Goal: Information Seeking & Learning: Learn about a topic

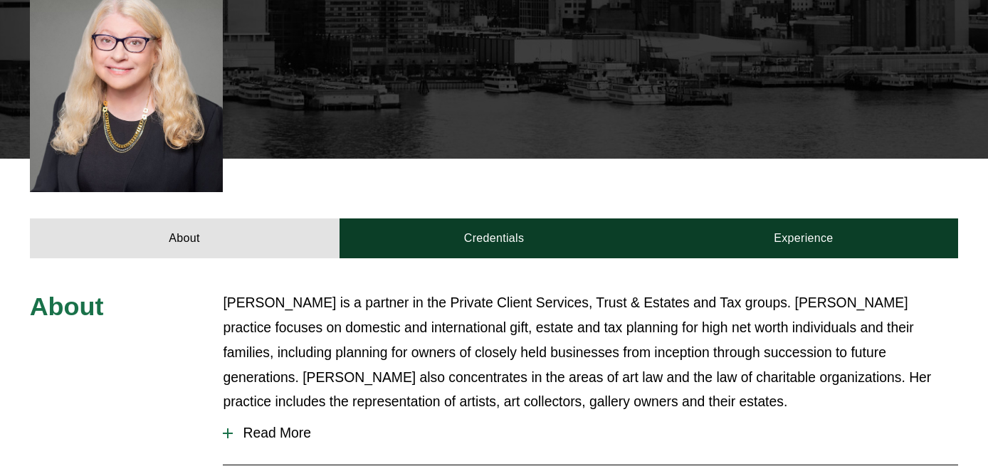
scroll to position [475, 0]
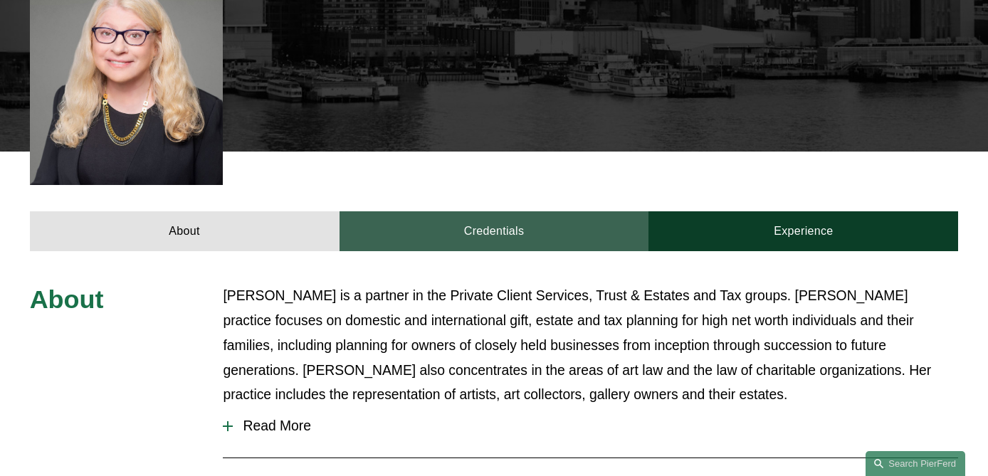
click at [576, 211] on link "Credentials" at bounding box center [494, 231] width 310 height 40
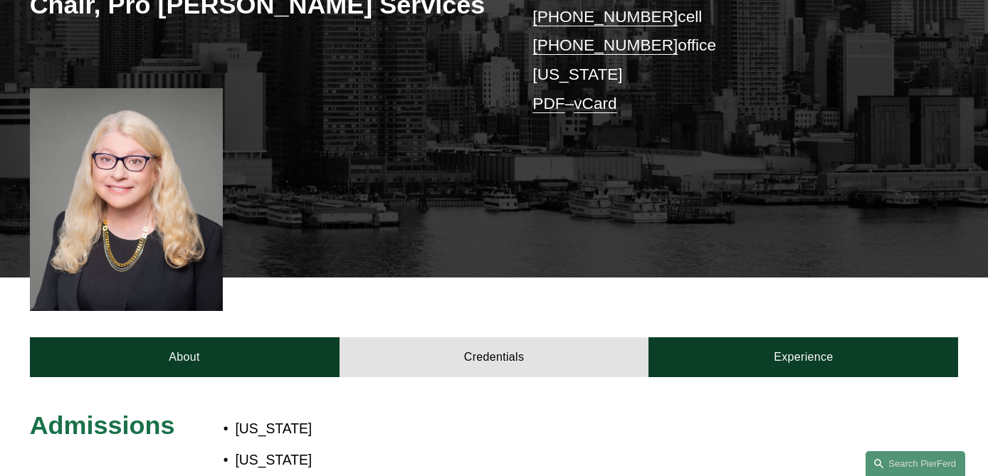
scroll to position [453, 0]
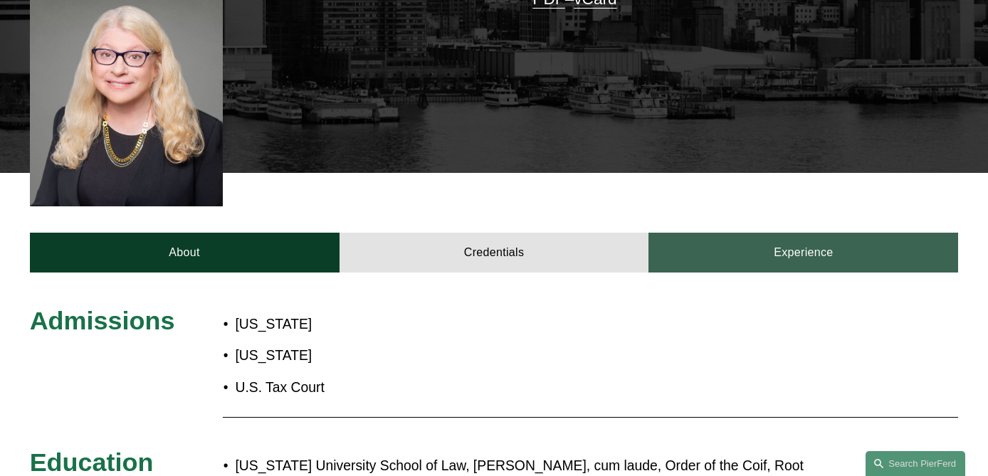
click at [724, 233] on link "Experience" at bounding box center [803, 253] width 310 height 40
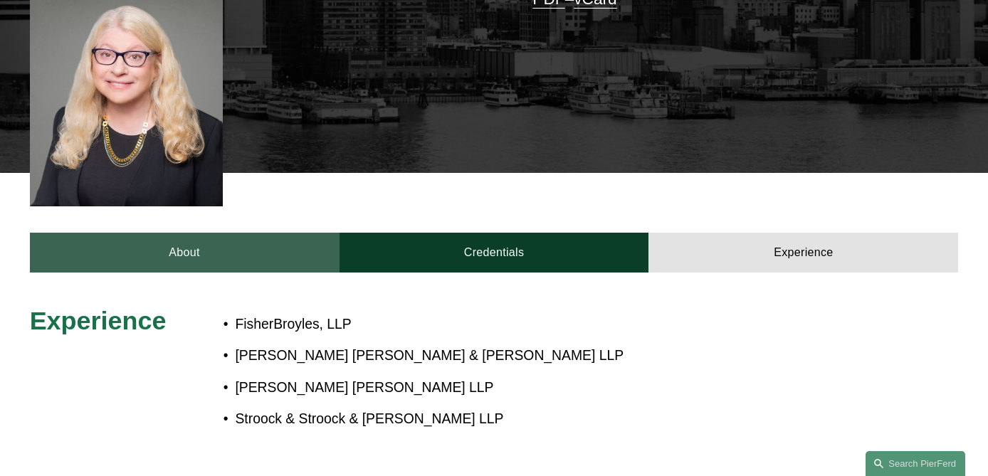
click at [159, 233] on link "About" at bounding box center [185, 253] width 310 height 40
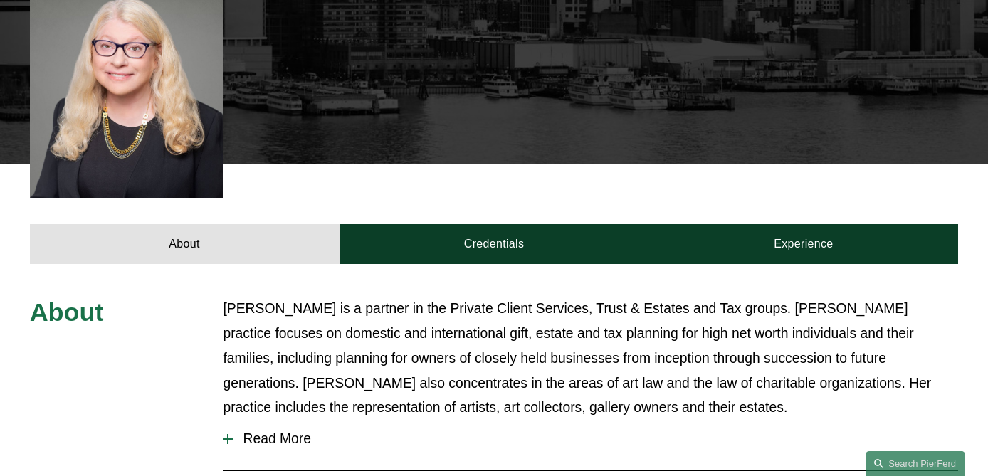
scroll to position [465, 0]
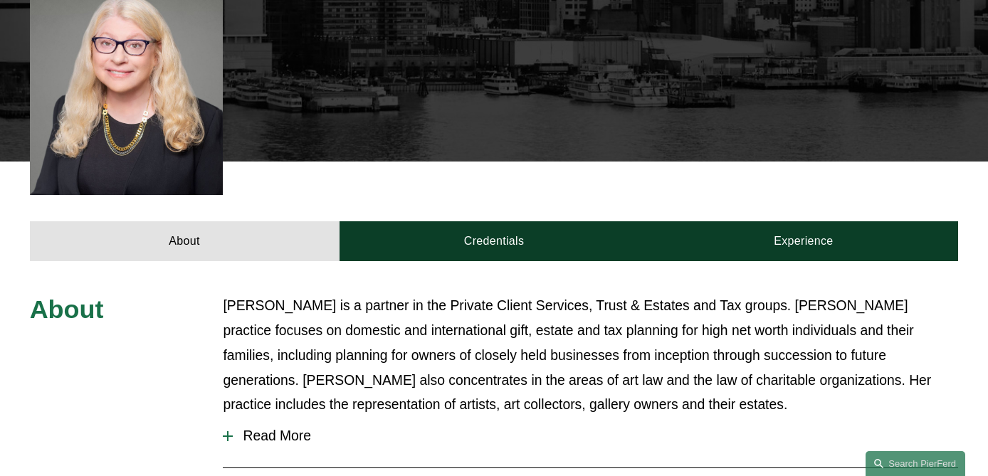
click at [273, 428] on span "Read More" at bounding box center [595, 436] width 725 height 16
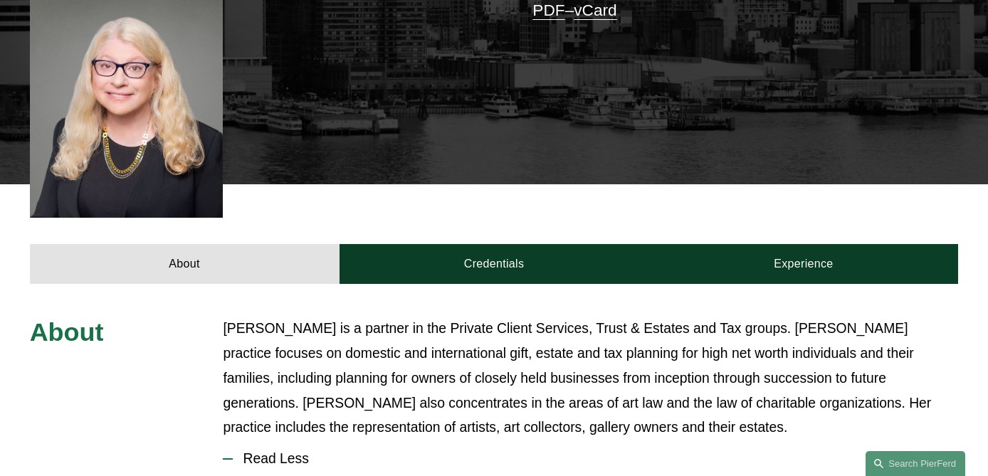
scroll to position [0, 0]
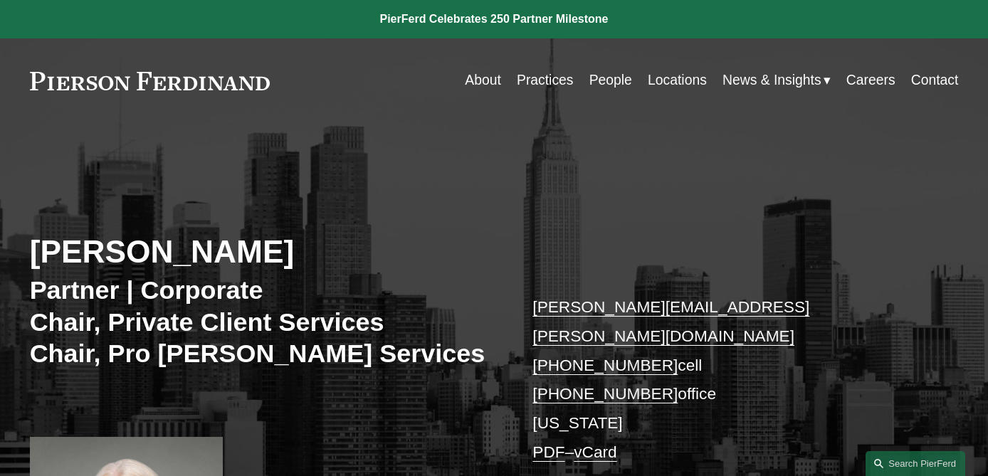
click at [475, 83] on link "About" at bounding box center [483, 81] width 36 height 28
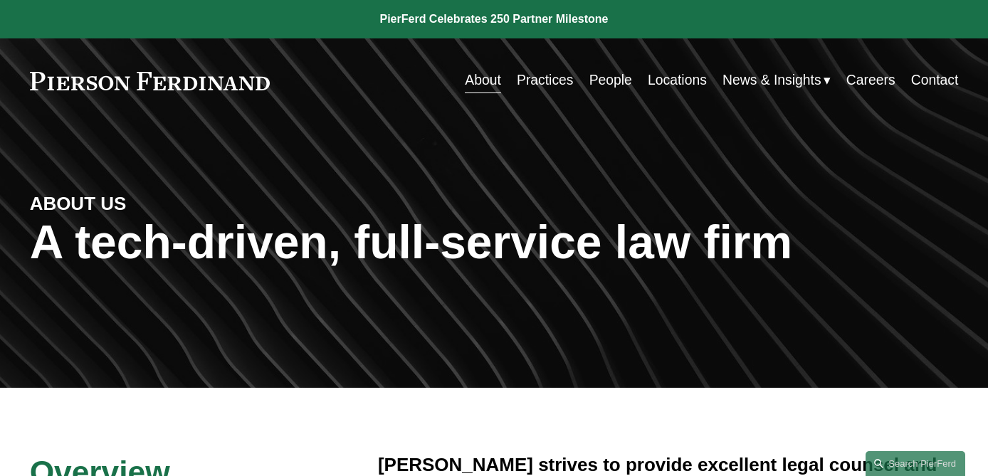
drag, startPoint x: 292, startPoint y: 100, endPoint x: 100, endPoint y: 63, distance: 195.0
click at [100, 63] on div "Skip to Content About Practices People Locations" at bounding box center [494, 80] width 988 height 85
drag, startPoint x: 20, startPoint y: 73, endPoint x: 29, endPoint y: 70, distance: 9.9
click at [29, 70] on div "Skip to Content About Practices People Locations" at bounding box center [494, 80] width 988 height 85
drag, startPoint x: 28, startPoint y: 76, endPoint x: 197, endPoint y: 93, distance: 170.2
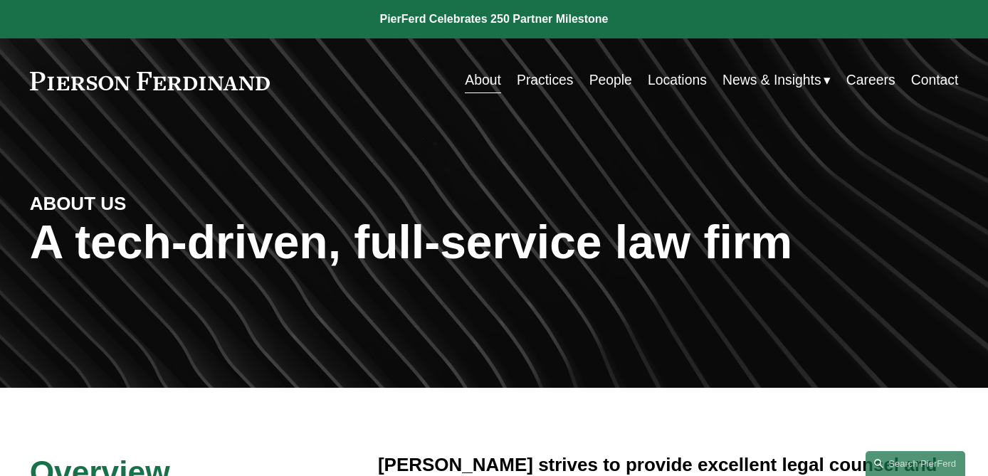
click at [197, 93] on div "Skip to Content About Practices People Locations" at bounding box center [494, 80] width 988 height 85
drag, startPoint x: 301, startPoint y: 92, endPoint x: 44, endPoint y: 82, distance: 257.1
click at [43, 82] on div "About Practices People Locations News & Insights News" at bounding box center [494, 81] width 929 height 28
click at [44, 82] on link at bounding box center [150, 81] width 241 height 19
